Goal: Complete application form

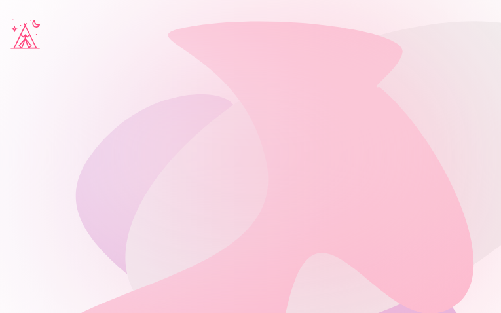
type input "*********"
type input "********"
type input "**********"
